Goal: Task Accomplishment & Management: Complete application form

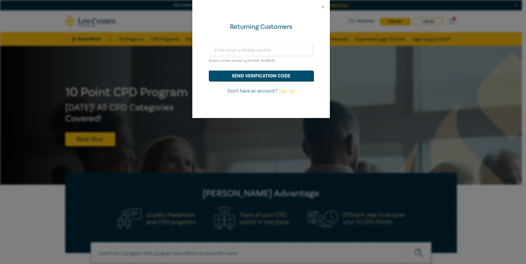
click at [284, 92] on link "Sign Up" at bounding box center [286, 91] width 16 height 6
select select "AU"
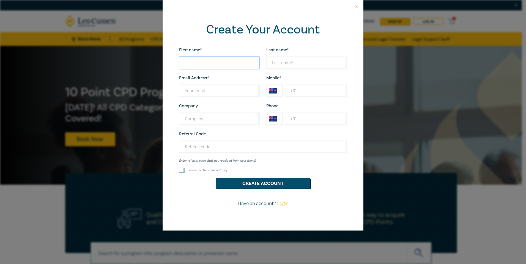
click at [192, 65] on input "First name*" at bounding box center [219, 62] width 81 height 13
click at [192, 50] on label "First name*" at bounding box center [190, 50] width 23 height 5
click at [192, 56] on input "First name*" at bounding box center [219, 62] width 81 height 13
click at [195, 59] on input "First name*" at bounding box center [219, 62] width 81 height 13
type input "Kristen"
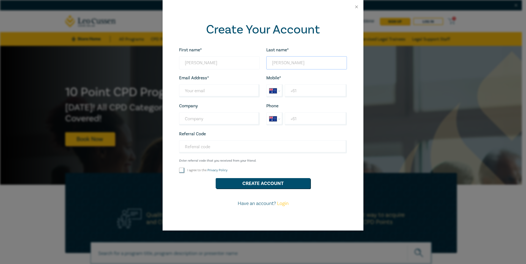
type input "Gooden"
type input "kristen.gooden@hilladvisers.com.au"
click at [303, 89] on input "+61" at bounding box center [315, 90] width 62 height 13
type input "+61 0499 470 552"
click at [210, 123] on input "Company" at bounding box center [219, 118] width 81 height 13
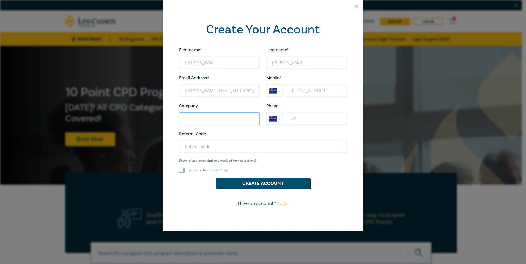
type input "Hill Legal"
click at [292, 118] on input "+61" at bounding box center [315, 118] width 62 height 13
type input "+61 03 5976 6500"
click at [181, 172] on input "I agree to the Privacy Policy" at bounding box center [181, 170] width 5 height 5
checkbox input "true"
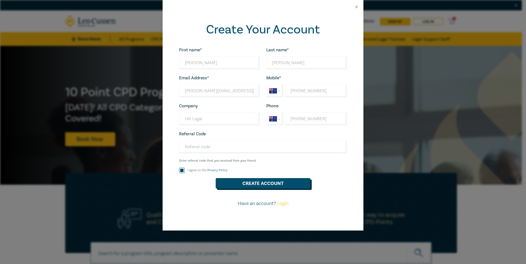
click at [228, 186] on button "Create Account" at bounding box center [262, 183] width 95 height 10
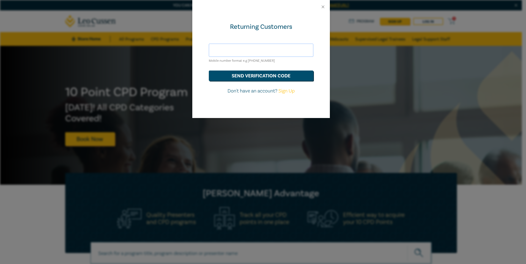
click at [234, 53] on input "text" at bounding box center [261, 50] width 104 height 13
type input "0499470552"
click at [246, 76] on button "send verification code" at bounding box center [261, 76] width 104 height 10
